Goal: Find contact information: Find contact information

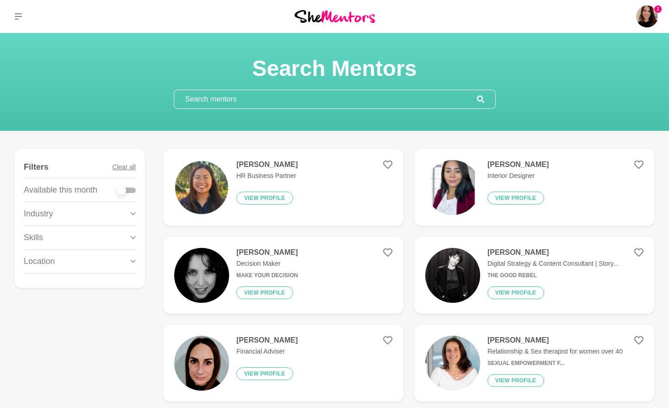
click at [196, 99] on input "text" at bounding box center [325, 99] width 303 height 18
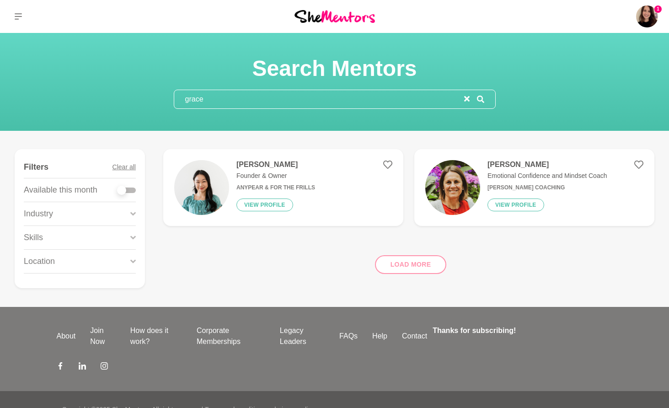
type input "grace"
click at [206, 172] on img at bounding box center [201, 187] width 55 height 55
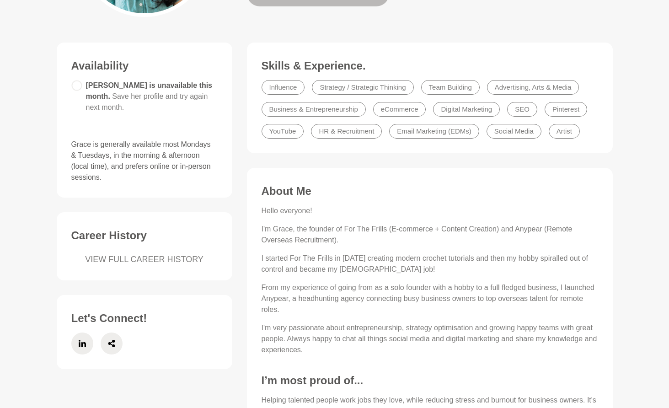
scroll to position [280, 0]
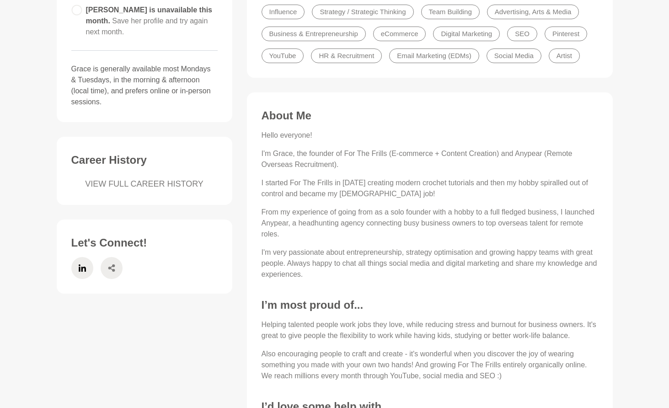
click at [112, 257] on icon at bounding box center [111, 268] width 7 height 22
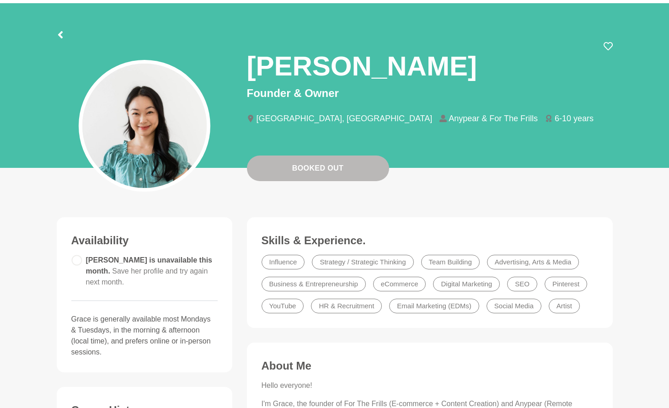
scroll to position [0, 0]
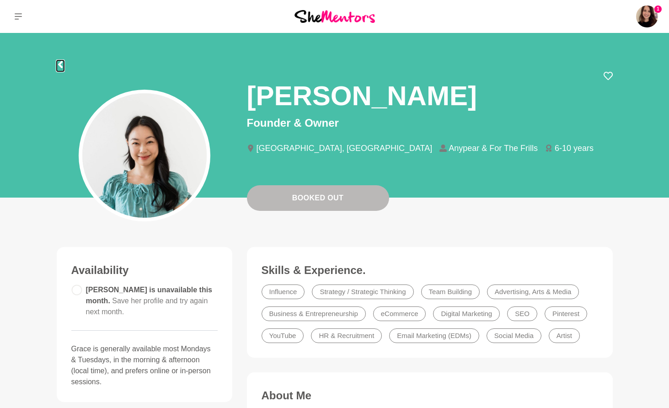
click at [62, 67] on icon at bounding box center [60, 64] width 5 height 7
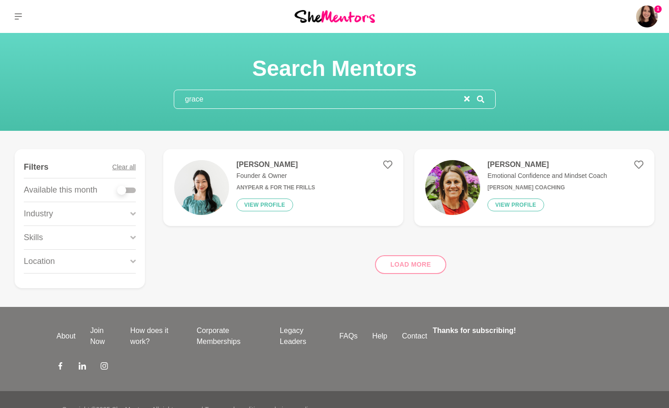
click at [482, 181] on div "[PERSON_NAME] Emotional Confidence and Mindset Coach [PERSON_NAME] Coaching Vie…" at bounding box center [543, 187] width 127 height 55
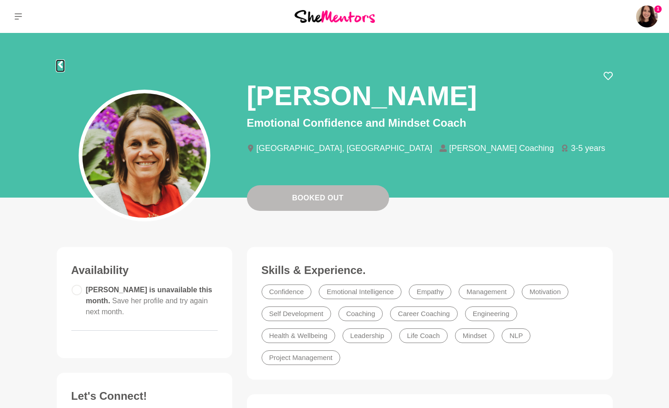
click at [59, 64] on icon at bounding box center [60, 64] width 5 height 7
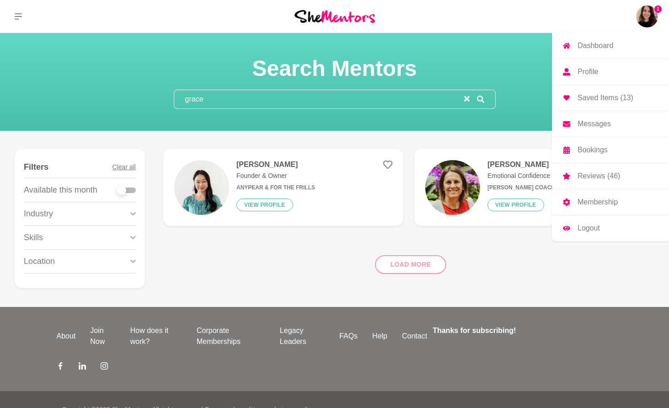
click at [645, 19] on img at bounding box center [647, 16] width 22 height 22
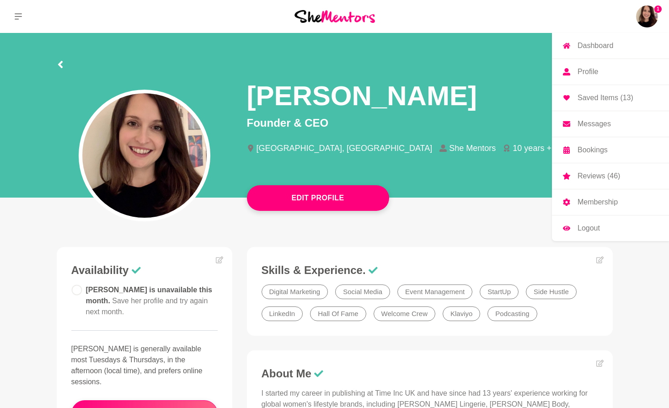
click at [600, 123] on p "Messages" at bounding box center [594, 123] width 33 height 7
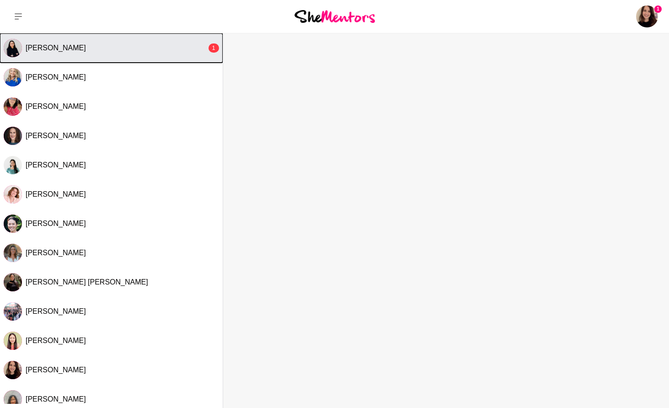
click at [96, 56] on button "[PERSON_NAME] 1" at bounding box center [111, 47] width 223 height 29
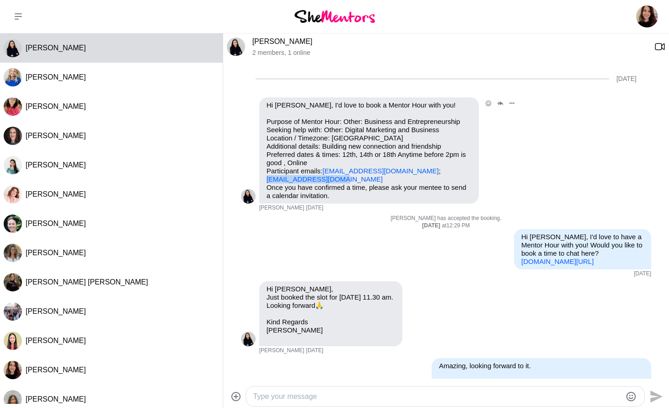
drag, startPoint x: 348, startPoint y: 179, endPoint x: 262, endPoint y: 181, distance: 86.4
click at [262, 181] on div "Hi [PERSON_NAME], I'd love to book a Mentor Hour with you! Purpose of Mentor Ho…" at bounding box center [368, 150] width 219 height 106
copy link "[EMAIL_ADDRESS][DOMAIN_NAME]"
